Goal: Navigation & Orientation: Understand site structure

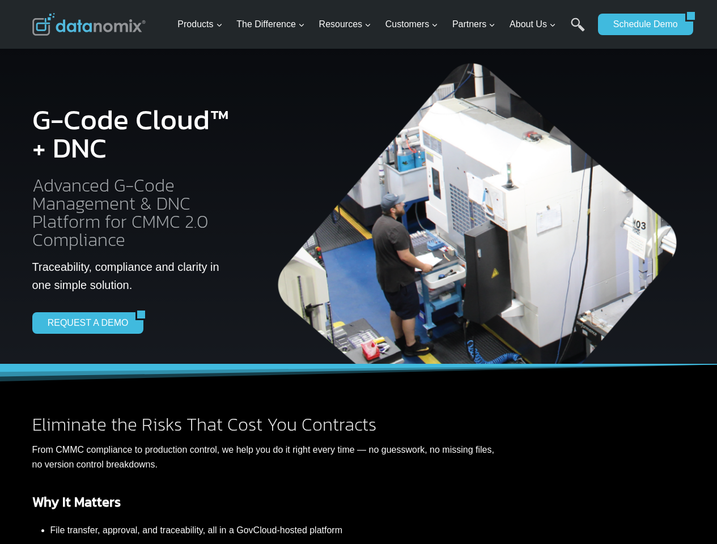
scroll to position [1955, 0]
